Goal: Entertainment & Leisure: Consume media (video, audio)

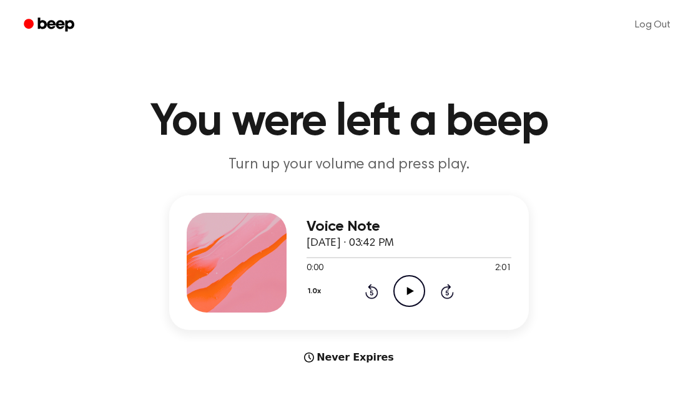
click at [415, 295] on icon "Play Audio" at bounding box center [409, 291] width 32 height 32
click at [415, 300] on icon "Play Audio" at bounding box center [409, 291] width 32 height 32
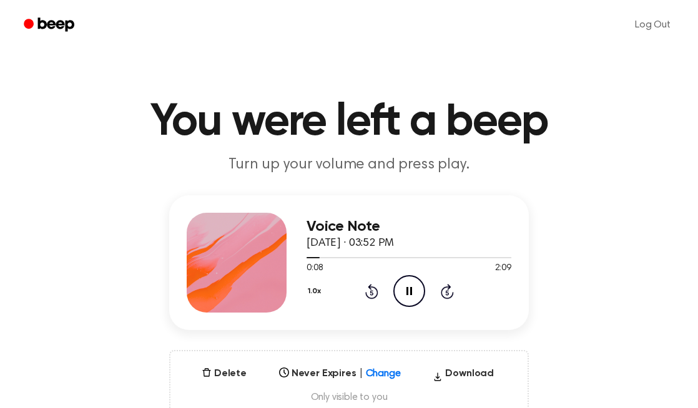
click at [413, 282] on icon "Pause Audio" at bounding box center [409, 291] width 32 height 32
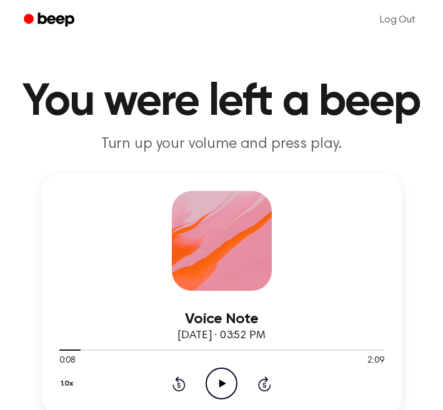
click at [227, 382] on icon "Play Audio" at bounding box center [221, 384] width 32 height 32
click at [225, 385] on icon "Pause Audio" at bounding box center [221, 384] width 32 height 32
click at [223, 386] on icon "Play Audio" at bounding box center [221, 384] width 32 height 32
click at [218, 379] on icon "Pause Audio" at bounding box center [221, 384] width 32 height 32
click at [220, 382] on icon at bounding box center [222, 384] width 7 height 8
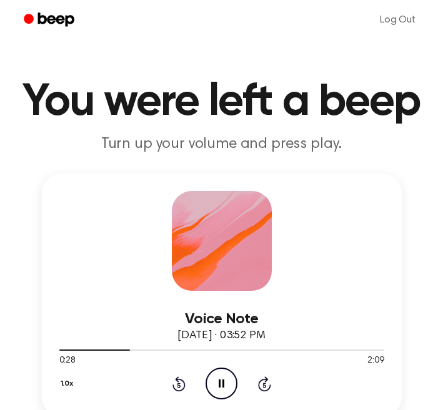
click at [176, 387] on icon "Rewind 5 seconds" at bounding box center [179, 384] width 14 height 16
click at [219, 386] on icon at bounding box center [222, 384] width 6 height 8
click at [222, 382] on icon at bounding box center [222, 384] width 7 height 8
click at [222, 387] on icon "Pause Audio" at bounding box center [221, 384] width 32 height 32
click at [220, 380] on icon "Play Audio" at bounding box center [221, 384] width 32 height 32
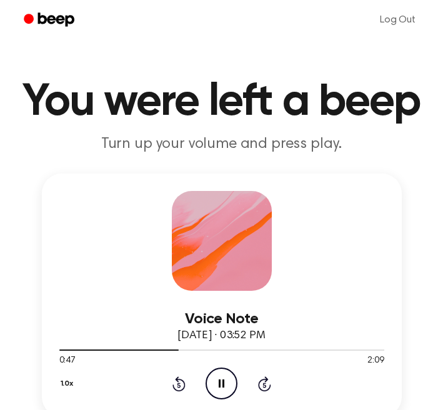
click at [222, 385] on icon at bounding box center [222, 384] width 6 height 8
click at [222, 382] on icon "Play Audio" at bounding box center [221, 384] width 32 height 32
click at [225, 382] on icon "Pause Audio" at bounding box center [221, 384] width 32 height 32
click at [179, 388] on icon at bounding box center [178, 385] width 3 height 5
click at [233, 382] on icon "Play Audio" at bounding box center [221, 384] width 32 height 32
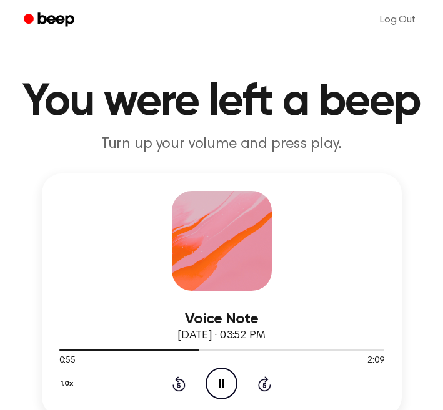
click at [177, 382] on icon at bounding box center [178, 384] width 13 height 15
click at [219, 383] on icon at bounding box center [222, 384] width 6 height 8
click at [222, 383] on icon at bounding box center [222, 384] width 7 height 8
click at [222, 383] on icon at bounding box center [222, 384] width 6 height 8
click at [220, 386] on icon at bounding box center [222, 384] width 7 height 8
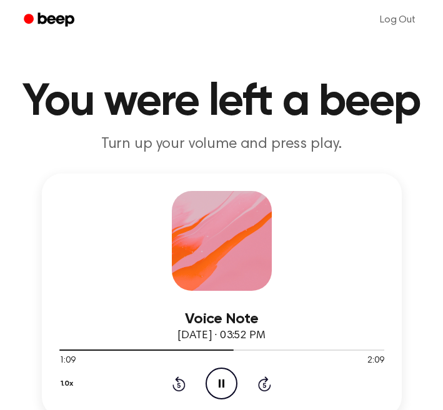
click at [220, 386] on icon "Pause Audio" at bounding box center [221, 384] width 32 height 32
click at [213, 386] on icon "Play Audio" at bounding box center [221, 384] width 32 height 32
click at [220, 388] on icon "Pause Audio" at bounding box center [221, 384] width 32 height 32
click at [220, 386] on icon at bounding box center [222, 384] width 7 height 8
click at [226, 386] on icon "Pause Audio" at bounding box center [221, 384] width 32 height 32
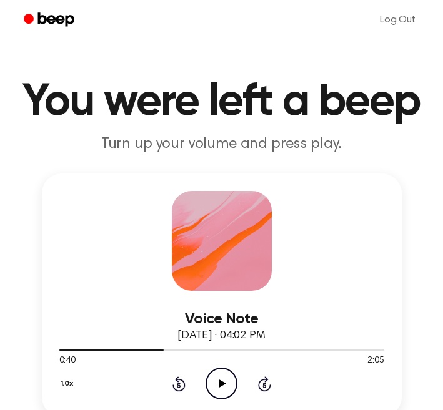
click at [217, 380] on icon "Play Audio" at bounding box center [221, 384] width 32 height 32
click at [223, 388] on icon "Pause Audio" at bounding box center [221, 384] width 32 height 32
click at [181, 385] on icon "Rewind 5 seconds" at bounding box center [179, 384] width 14 height 16
click at [221, 385] on icon at bounding box center [222, 384] width 7 height 8
click at [179, 385] on icon at bounding box center [178, 385] width 3 height 5
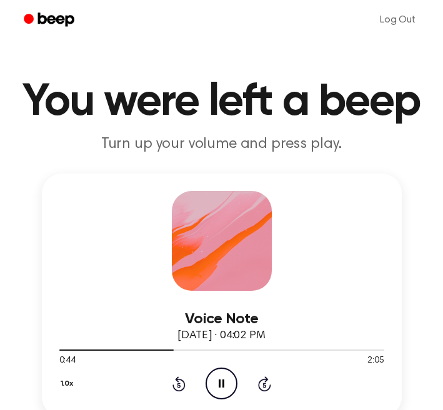
click at [180, 384] on icon "Rewind 5 seconds" at bounding box center [179, 384] width 14 height 16
click at [223, 382] on icon at bounding box center [222, 384] width 6 height 8
click at [217, 383] on icon "Play Audio" at bounding box center [221, 384] width 32 height 32
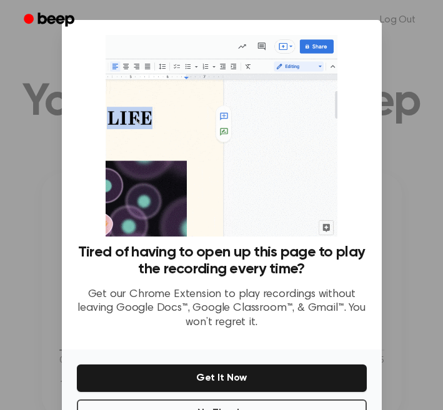
click at [217, 383] on div "​ Tired of having to open up this page to play the recording every time? Get ou…" at bounding box center [221, 227] width 443 height 455
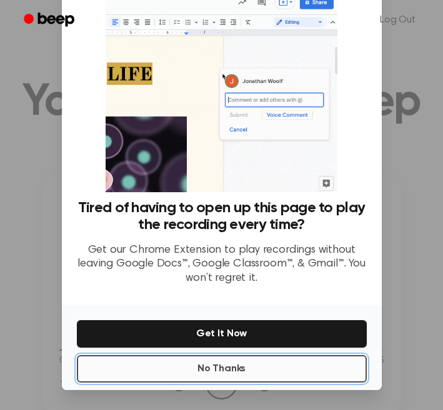
click at [190, 370] on button "No Thanks" at bounding box center [222, 368] width 290 height 27
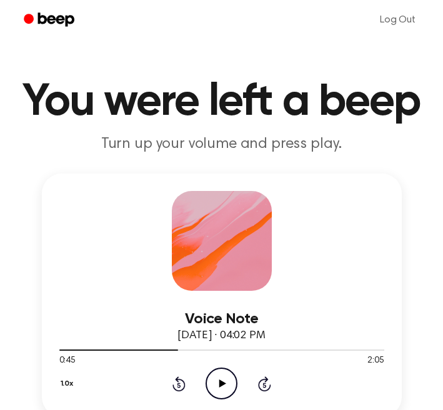
click at [226, 388] on icon "Play Audio" at bounding box center [221, 384] width 32 height 32
click at [226, 388] on icon "Pause Audio" at bounding box center [221, 384] width 32 height 32
click at [226, 377] on icon "Play Audio" at bounding box center [221, 384] width 32 height 32
click at [226, 377] on icon "Pause Audio" at bounding box center [221, 384] width 32 height 32
click at [226, 385] on icon "Play Audio" at bounding box center [221, 384] width 32 height 32
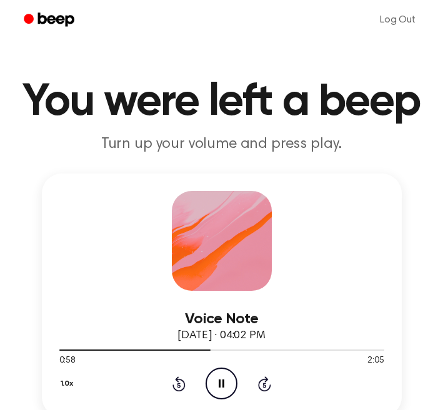
click at [226, 385] on icon "Pause Audio" at bounding box center [221, 384] width 32 height 32
click at [175, 382] on icon "Rewind 5 seconds" at bounding box center [179, 384] width 14 height 16
click at [221, 395] on icon "Play Audio" at bounding box center [221, 384] width 32 height 32
click at [226, 384] on icon "Pause Audio" at bounding box center [221, 384] width 32 height 32
click at [221, 382] on icon at bounding box center [222, 384] width 7 height 8
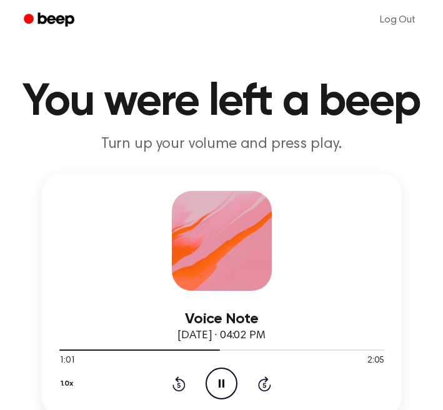
click at [221, 382] on icon "Pause Audio" at bounding box center [221, 384] width 32 height 32
click at [221, 383] on icon at bounding box center [222, 384] width 7 height 8
click at [219, 383] on icon at bounding box center [222, 384] width 6 height 8
click at [224, 388] on icon "Play Audio" at bounding box center [221, 384] width 32 height 32
click at [224, 388] on icon "Pause Audio" at bounding box center [221, 384] width 32 height 32
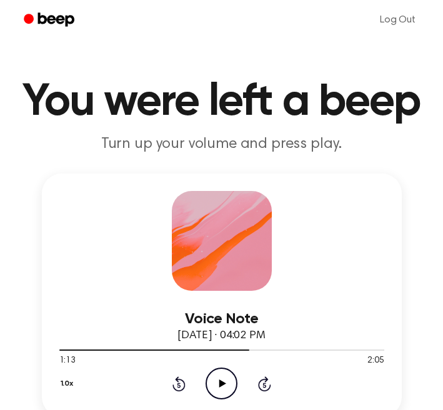
click at [219, 387] on icon at bounding box center [222, 384] width 7 height 8
click at [219, 387] on icon at bounding box center [222, 384] width 6 height 8
click at [220, 383] on icon at bounding box center [222, 384] width 7 height 8
click at [177, 382] on icon at bounding box center [178, 384] width 13 height 15
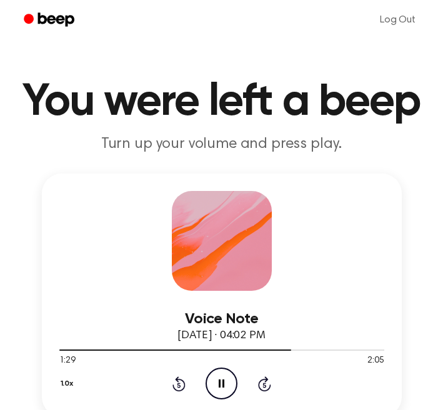
click at [216, 387] on icon "Pause Audio" at bounding box center [221, 384] width 32 height 32
click at [219, 384] on icon at bounding box center [222, 384] width 7 height 8
click at [219, 384] on icon at bounding box center [222, 384] width 6 height 8
click at [220, 379] on icon "Play Audio" at bounding box center [221, 384] width 32 height 32
click at [220, 380] on icon "Pause Audio" at bounding box center [221, 384] width 32 height 32
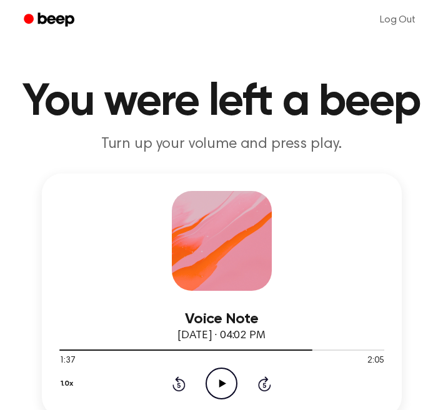
click at [217, 385] on icon "Play Audio" at bounding box center [221, 384] width 32 height 32
click at [216, 385] on icon "Pause Audio" at bounding box center [221, 384] width 32 height 32
click at [221, 386] on icon at bounding box center [222, 384] width 7 height 8
click at [221, 386] on icon "Pause Audio" at bounding box center [221, 384] width 32 height 32
click at [219, 387] on icon at bounding box center [222, 384] width 7 height 8
